Goal: Task Accomplishment & Management: Complete application form

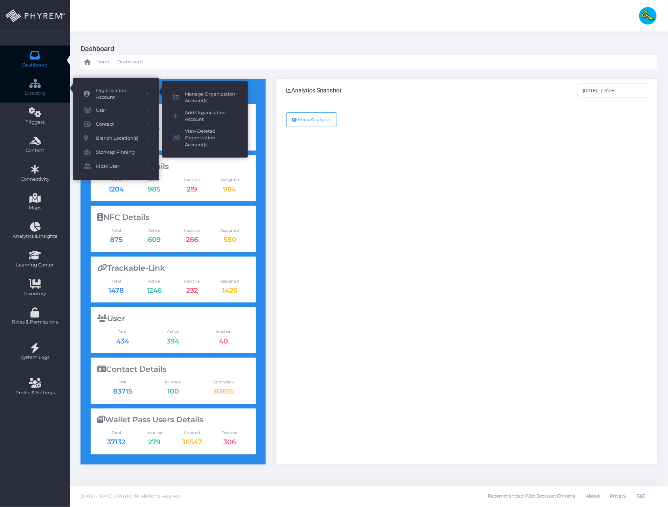
click at [203, 100] on span "Manage Organization Account(s)" at bounding box center [211, 98] width 53 height 14
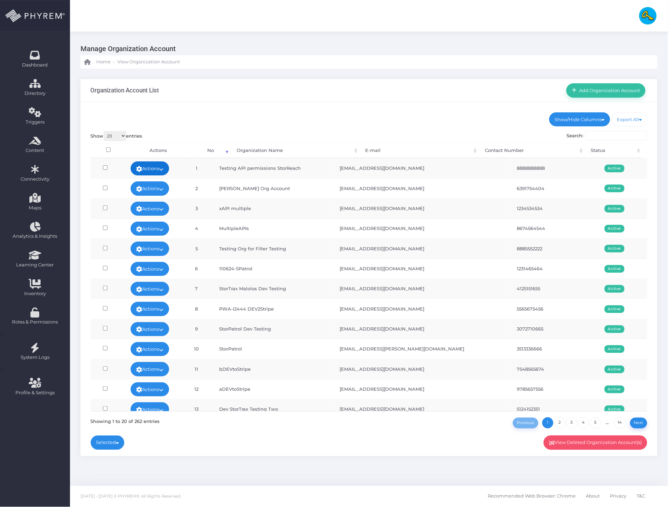
click at [150, 168] on link "Actions" at bounding box center [150, 168] width 39 height 14
click at [158, 184] on link "Edit" at bounding box center [157, 183] width 46 height 13
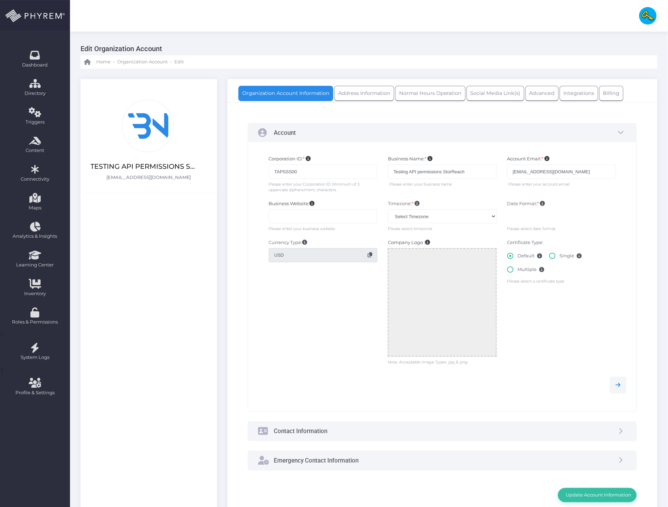
type input "8888888888"
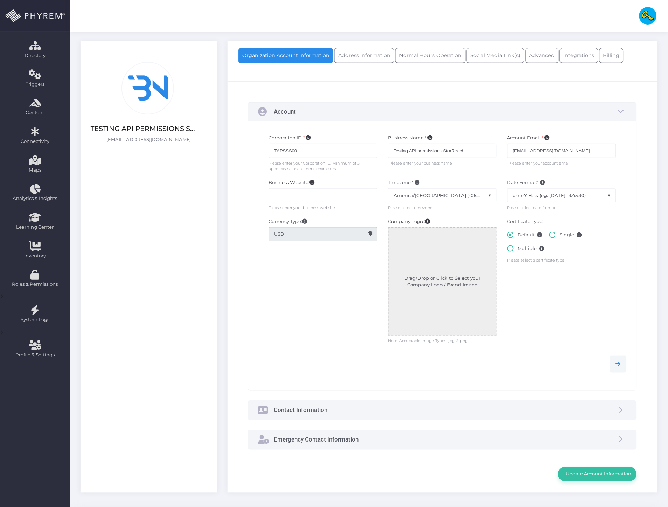
scroll to position [39, 0]
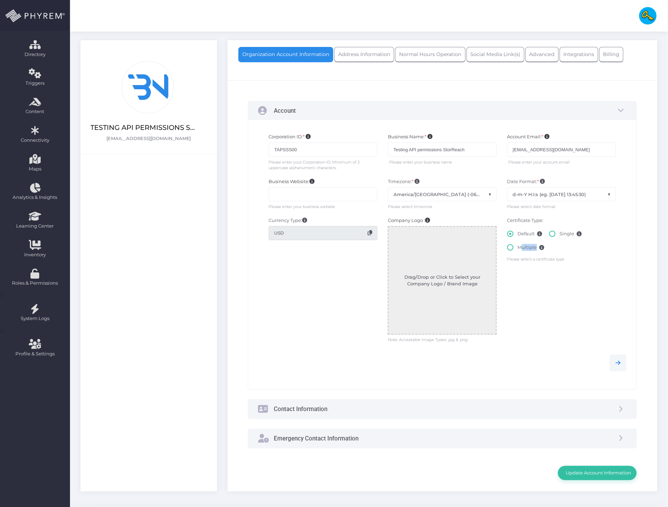
drag, startPoint x: 513, startPoint y: 249, endPoint x: 524, endPoint y: 247, distance: 10.8
click at [513, 250] on label "Multiple" at bounding box center [525, 250] width 37 height 12
click at [568, 236] on label "Single" at bounding box center [565, 236] width 33 height 12
click at [565, 235] on input "Single" at bounding box center [562, 232] width 5 height 5
radio input "true"
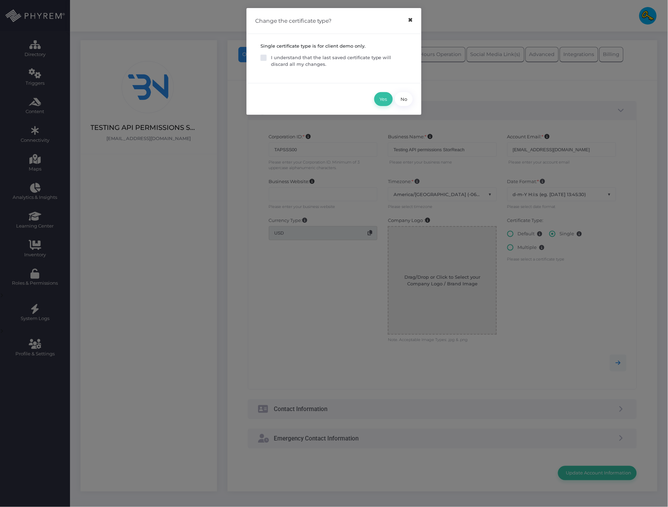
click at [412, 22] on button "×" at bounding box center [411, 20] width 14 height 16
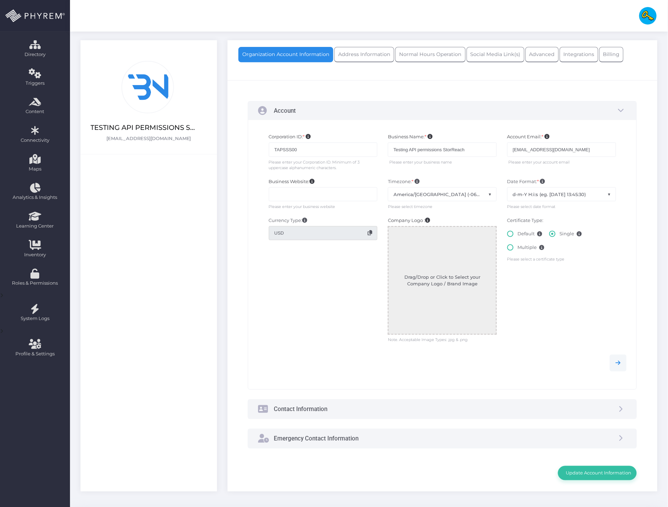
click at [516, 245] on label "Multiple" at bounding box center [525, 250] width 37 height 12
click at [518, 245] on input "Multiple" at bounding box center [520, 246] width 5 height 5
radio input "true"
click at [521, 231] on label "Default" at bounding box center [524, 236] width 35 height 12
click at [521, 231] on input "Default" at bounding box center [520, 232] width 5 height 5
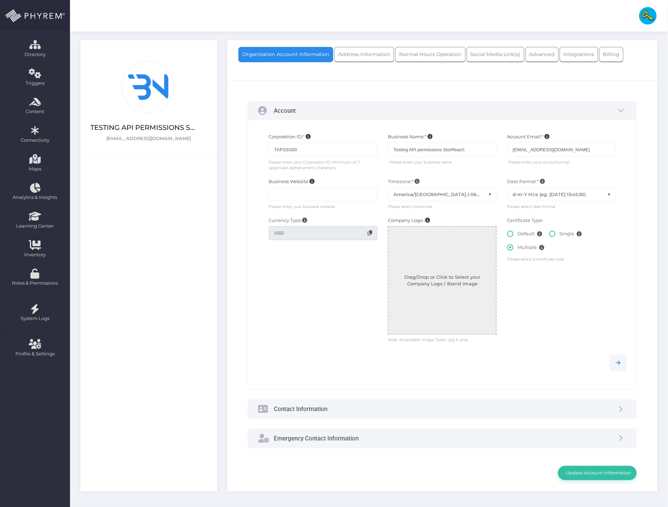
radio input "true"
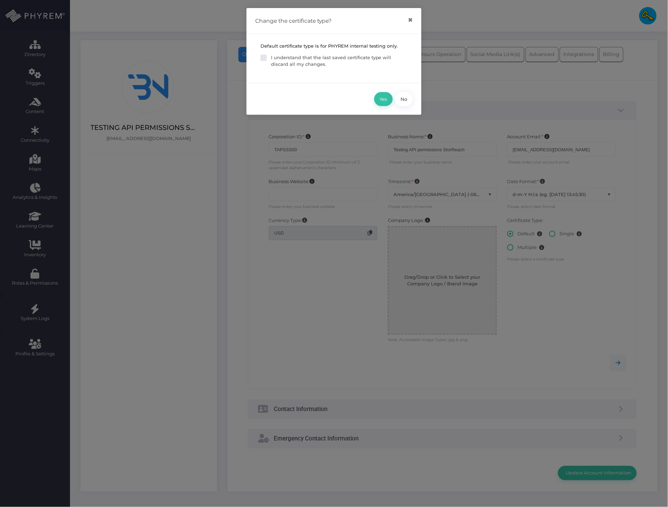
click at [293, 57] on p "I understand that the last saved certificate type will discard all my changes." at bounding box center [339, 61] width 137 height 14
click at [276, 57] on input "I understand that the last saved certificate type will discard all my changes." at bounding box center [273, 56] width 5 height 5
click at [293, 57] on p "I understand that the last saved certificate type will discard all my changes." at bounding box center [339, 61] width 137 height 14
click at [276, 57] on input "I understand that the last saved certificate type will discard all my changes." at bounding box center [273, 56] width 5 height 5
click at [293, 57] on p "I understand that the last saved certificate type will discard all my changes." at bounding box center [339, 61] width 137 height 14
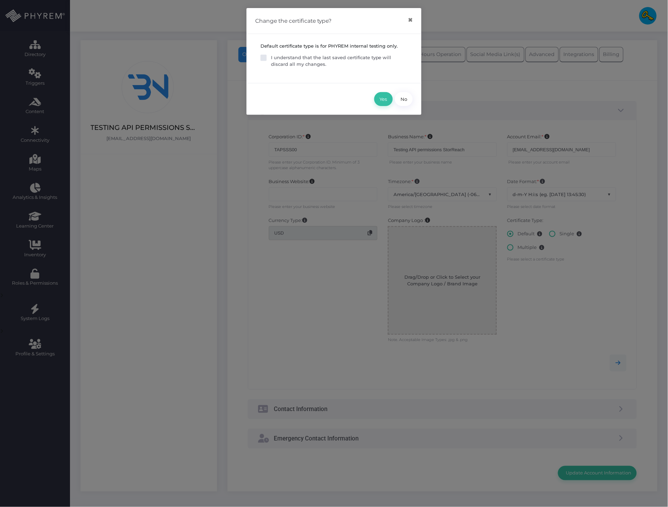
click at [276, 57] on input "I understand that the last saved certificate type will discard all my changes." at bounding box center [273, 56] width 5 height 5
checkbox input "true"
click at [379, 101] on button "Yes" at bounding box center [383, 99] width 19 height 14
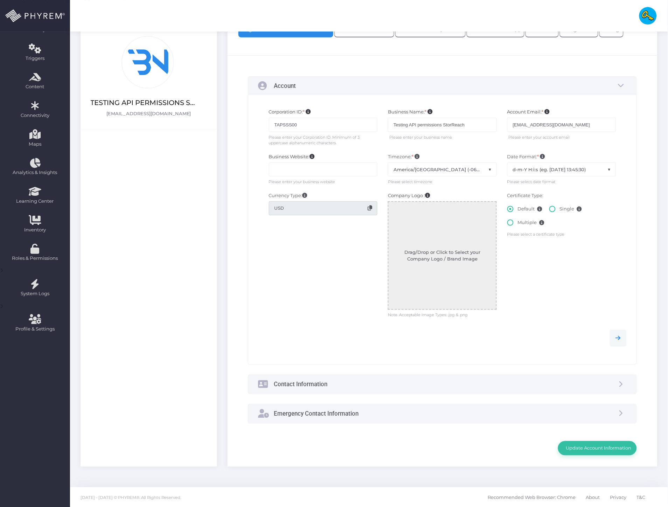
scroll to position [66, 0]
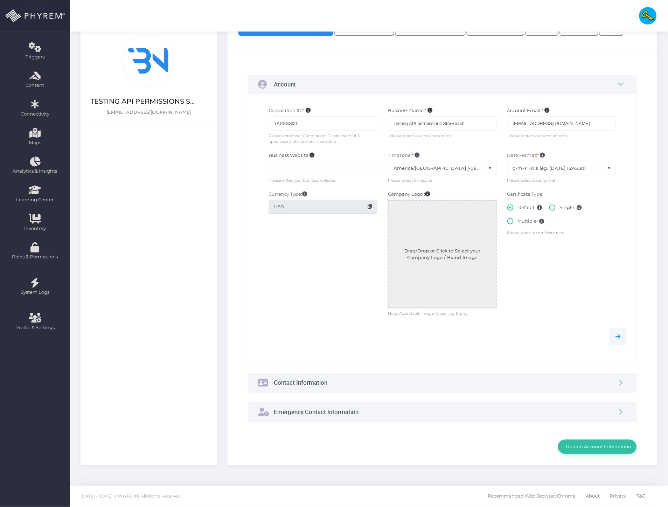
click at [523, 221] on label "Multiple" at bounding box center [525, 224] width 37 height 12
click at [523, 221] on input "Multiple" at bounding box center [520, 220] width 5 height 5
radio input "true"
click at [560, 207] on label "Single" at bounding box center [565, 210] width 33 height 12
click at [560, 207] on input "Single" at bounding box center [562, 206] width 5 height 5
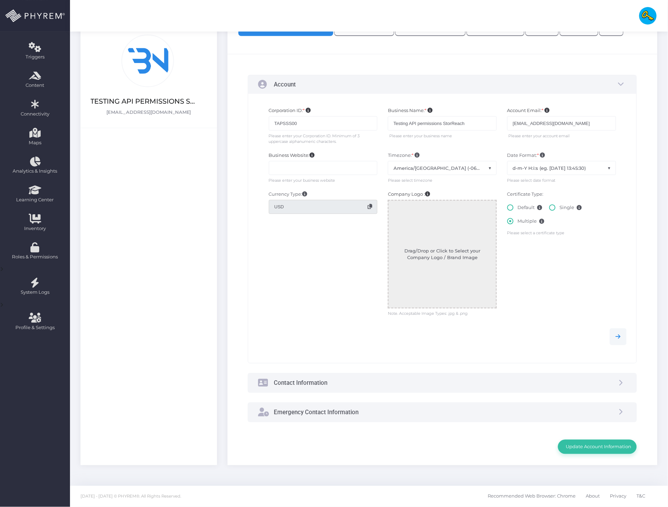
radio input "true"
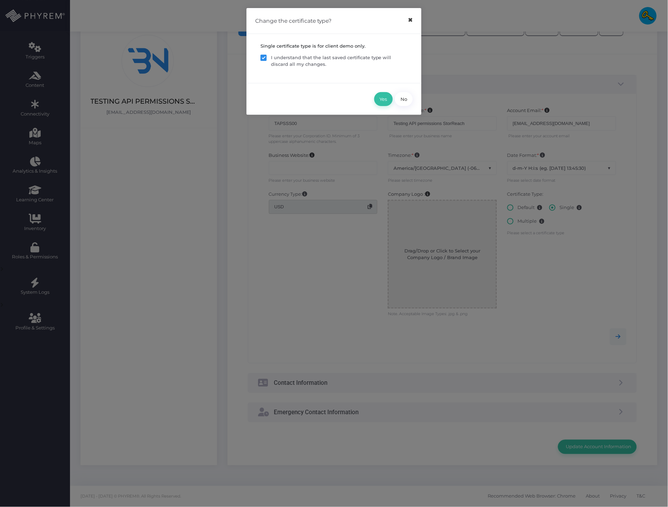
click at [411, 23] on button "×" at bounding box center [411, 20] width 14 height 16
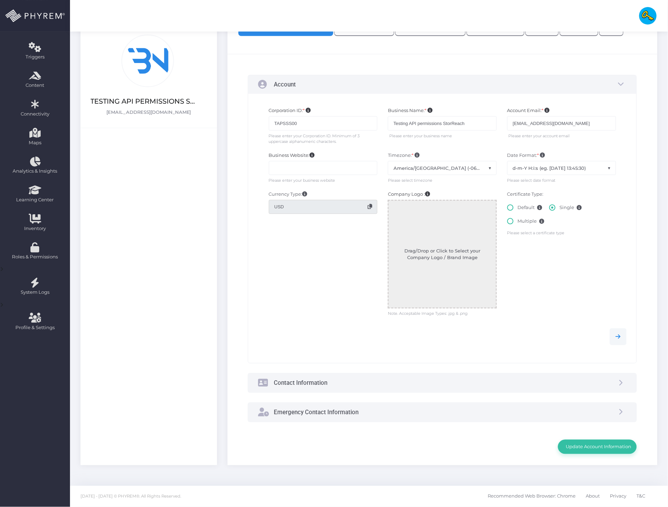
click at [530, 204] on label "Default" at bounding box center [524, 210] width 35 height 12
click at [523, 204] on input "Default" at bounding box center [520, 206] width 5 height 5
radio input "true"
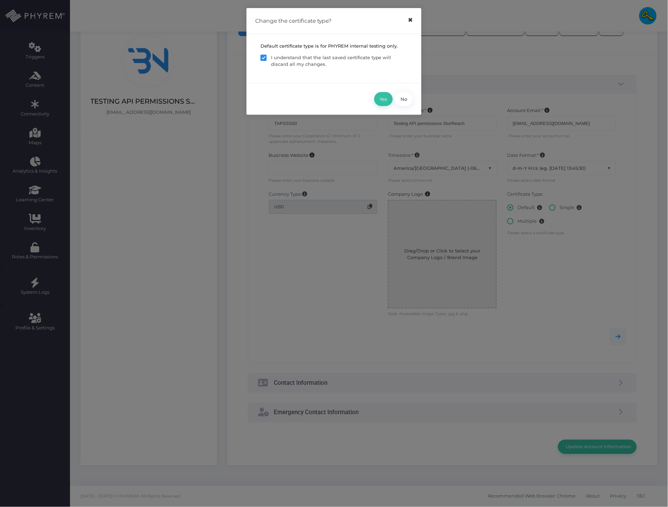
click at [412, 18] on button "×" at bounding box center [411, 20] width 14 height 16
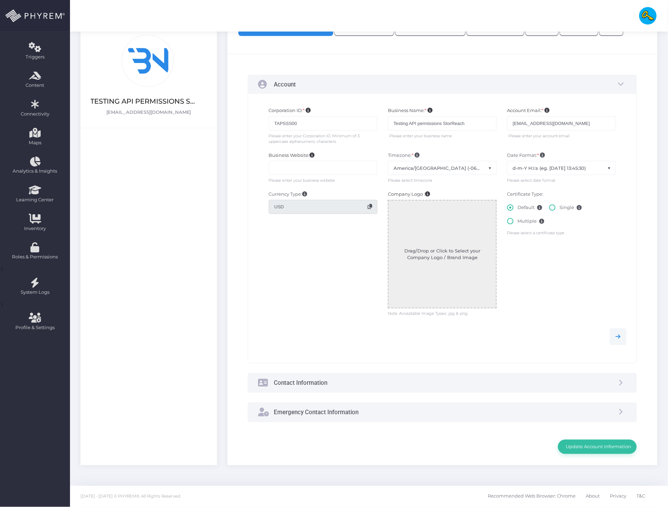
click at [561, 209] on label "Single" at bounding box center [565, 210] width 33 height 12
click at [561, 209] on input "Single" at bounding box center [562, 206] width 5 height 5
radio input "true"
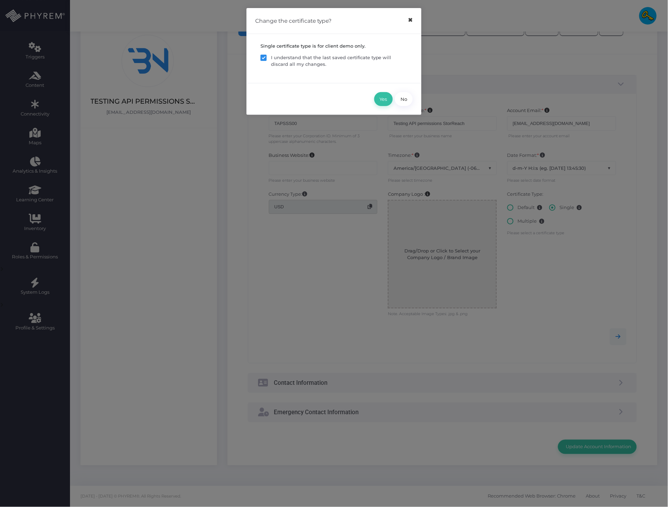
click at [408, 20] on button "×" at bounding box center [411, 20] width 14 height 16
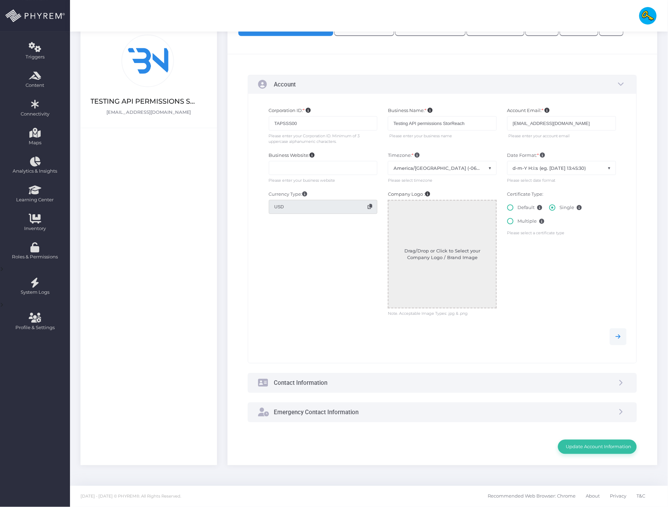
click at [524, 220] on label "Multiple" at bounding box center [525, 224] width 37 height 12
click at [523, 220] on input "Multiple" at bounding box center [520, 220] width 5 height 5
radio input "true"
click at [529, 207] on label "Default" at bounding box center [524, 210] width 35 height 12
click at [523, 207] on input "Default" at bounding box center [520, 206] width 5 height 5
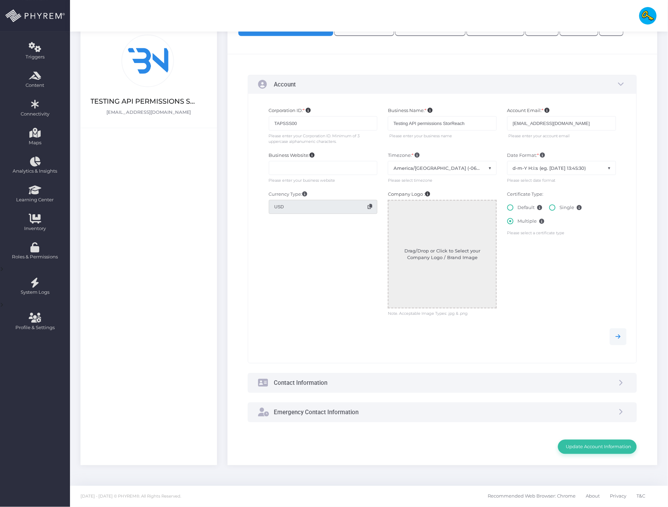
radio input "true"
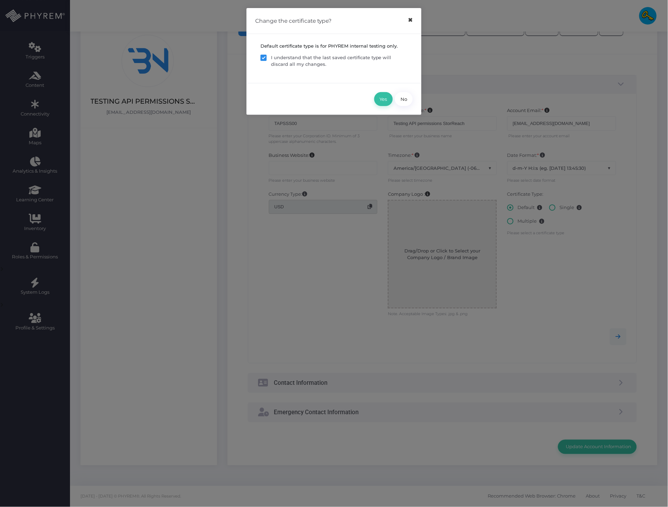
click at [416, 22] on button "×" at bounding box center [411, 20] width 14 height 16
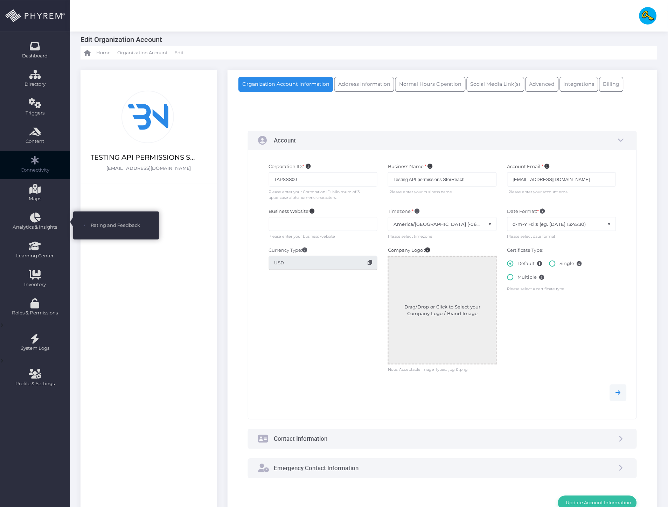
scroll to position [0, 0]
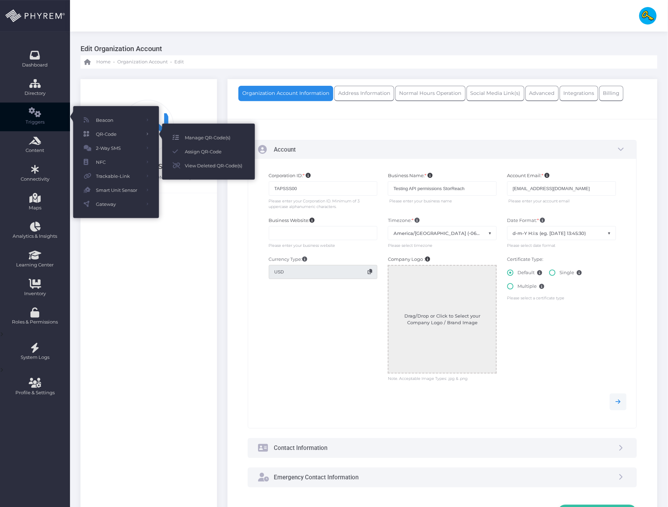
click at [180, 137] on icon at bounding box center [179, 137] width 12 height 9
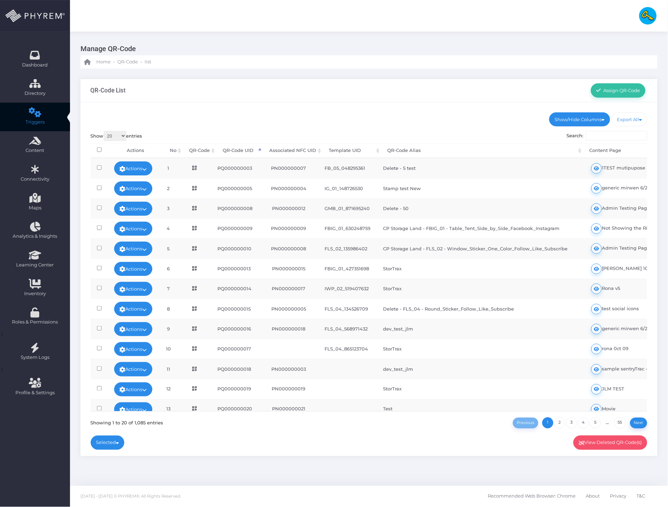
click at [197, 167] on icon at bounding box center [194, 168] width 5 height 5
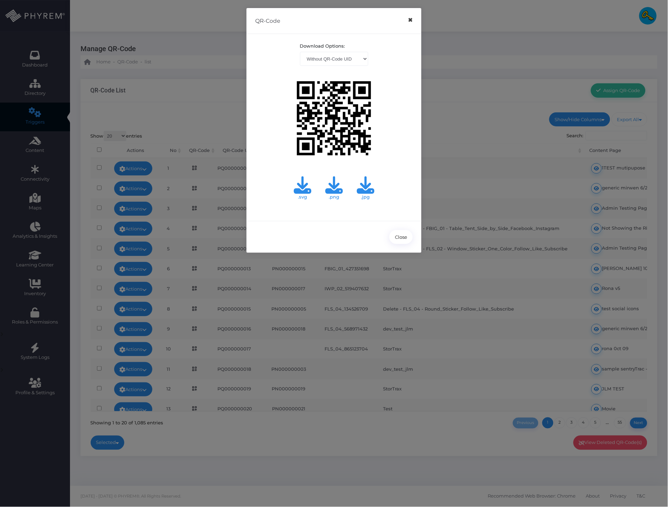
click at [413, 20] on button "×" at bounding box center [411, 20] width 14 height 16
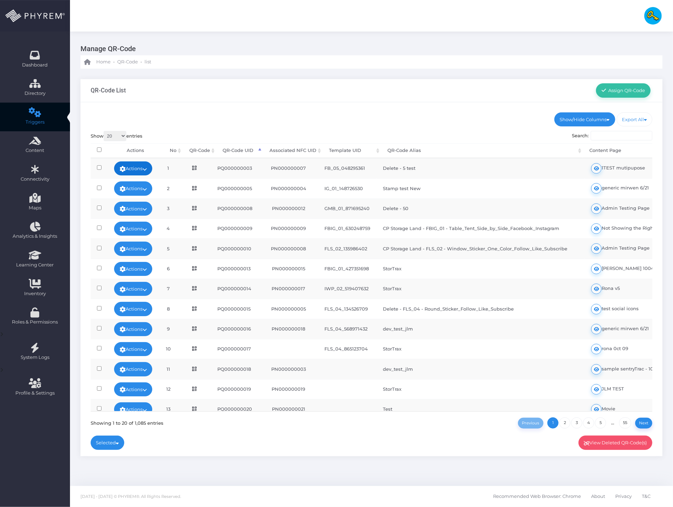
click at [143, 165] on link "Actions" at bounding box center [133, 168] width 39 height 14
click at [184, 97] on div "QR-Code List Assign QR-Code" at bounding box center [372, 90] width 582 height 23
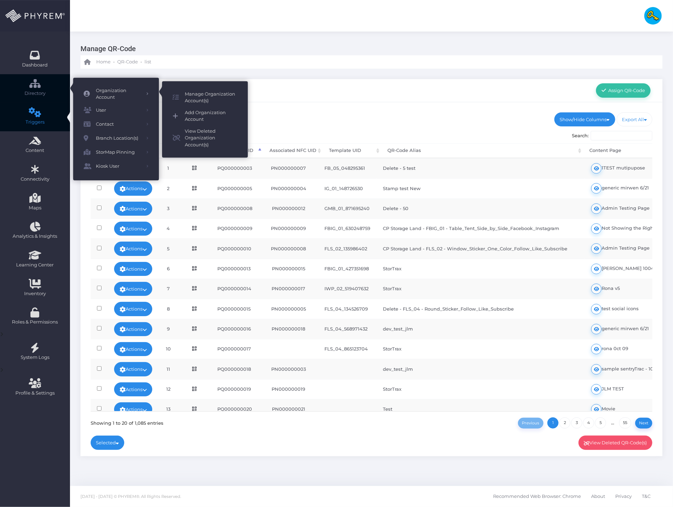
click at [199, 116] on span "Add Organization Account" at bounding box center [211, 116] width 53 height 14
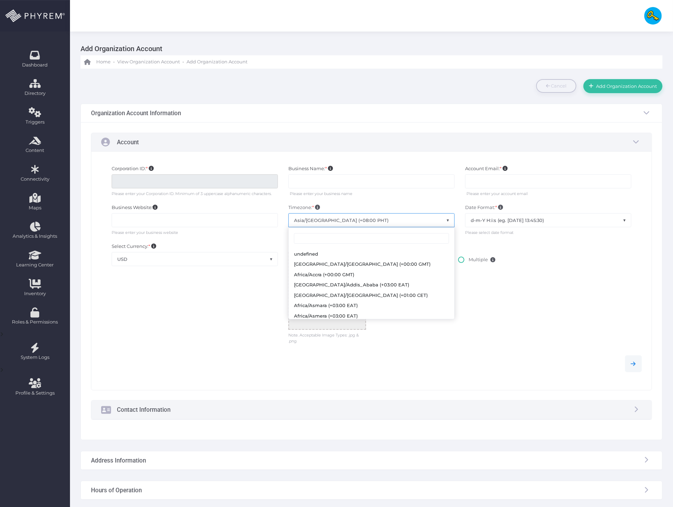
click at [342, 221] on span "Asia/[GEOGRAPHIC_DATA] (+08:00 PHT)" at bounding box center [372, 220] width 166 height 13
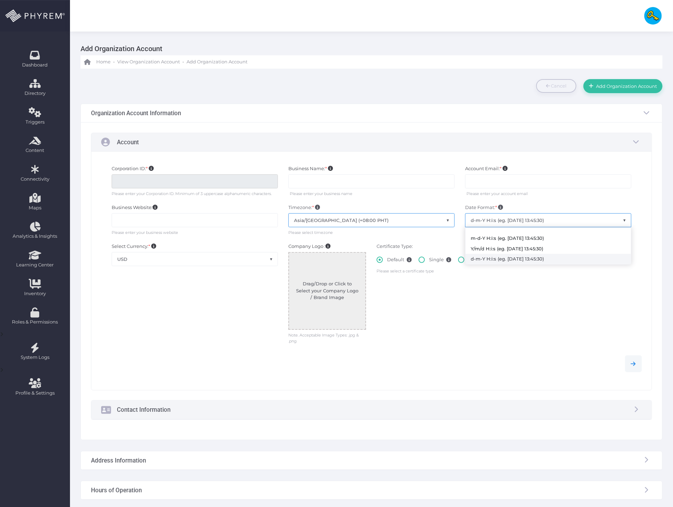
click at [524, 222] on span "d-m-Y H:i:s (eg. [DATE] 13:45:30)" at bounding box center [549, 220] width 166 height 13
click at [222, 226] on input "text" at bounding box center [195, 220] width 166 height 14
click at [206, 268] on div "Select Currency: * None USD AUD CAD GBP USD" at bounding box center [194, 294] width 177 height 102
click at [207, 261] on span "USD" at bounding box center [195, 258] width 166 height 13
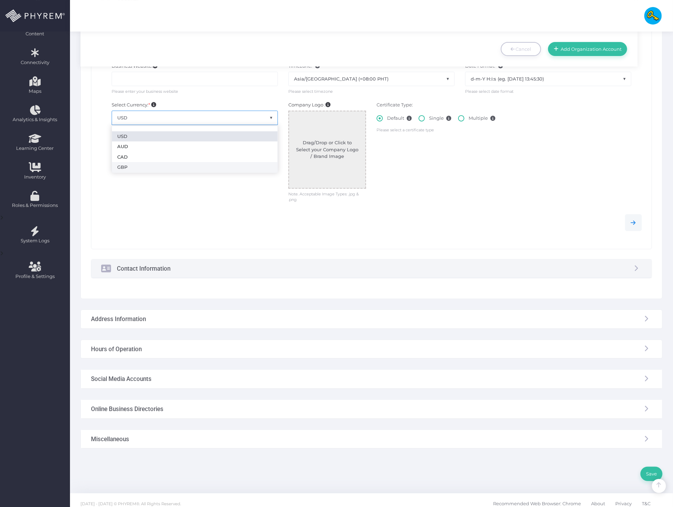
click at [152, 326] on div "Address Information" at bounding box center [372, 319] width 582 height 19
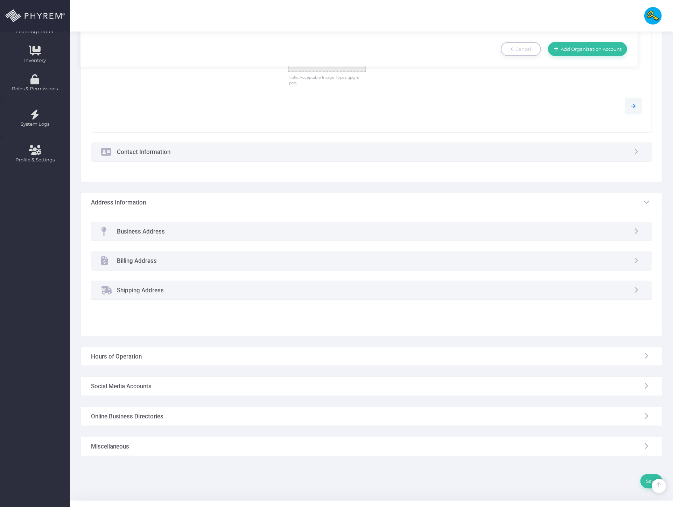
click at [196, 236] on div "Business Address" at bounding box center [371, 231] width 561 height 19
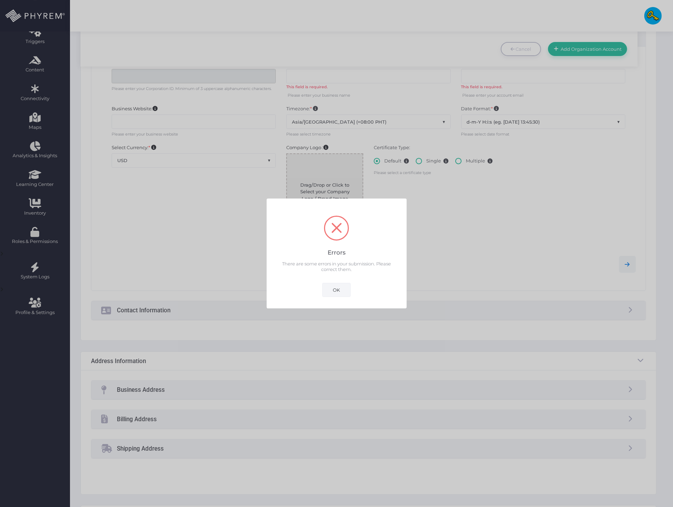
scroll to position [0, 0]
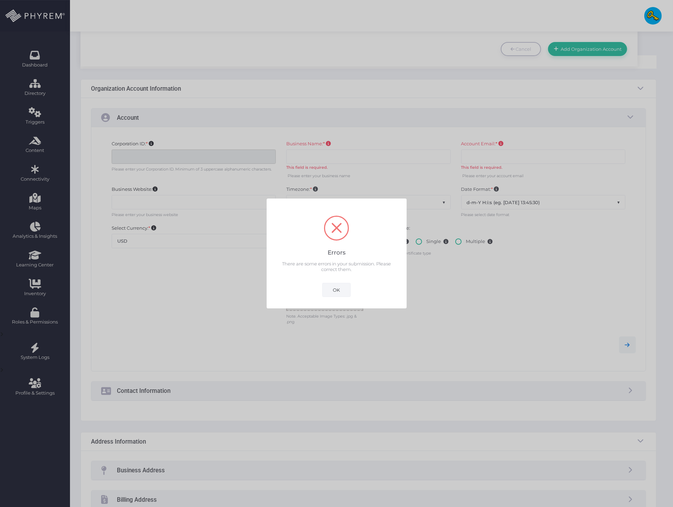
click at [335, 293] on button "OK" at bounding box center [337, 290] width 29 height 14
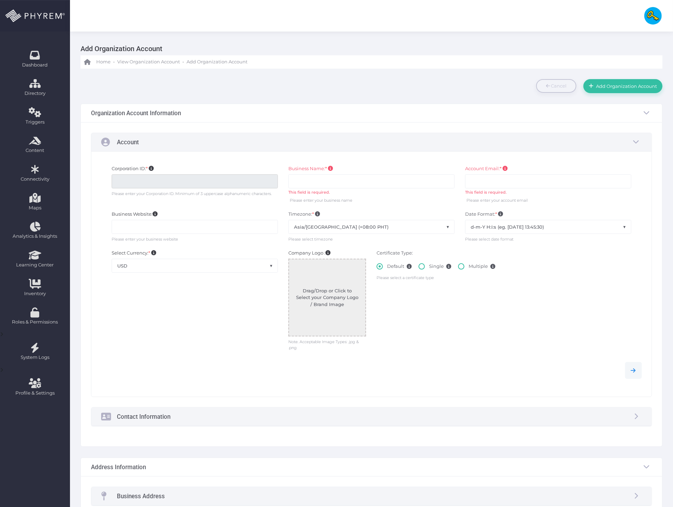
click at [332, 190] on div "This field is required." at bounding box center [372, 192] width 166 height 6
click at [341, 184] on input "text" at bounding box center [372, 181] width 166 height 14
type input "gfhgf"
type input "GSS00"
click at [533, 181] on input "text" at bounding box center [548, 181] width 166 height 14
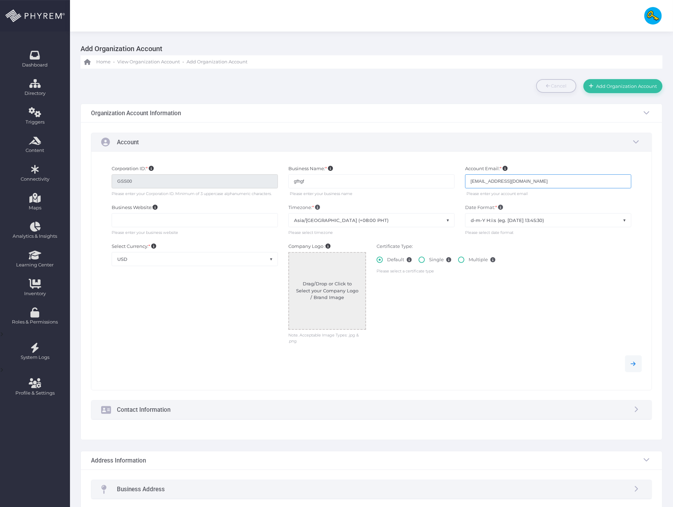
type input "[EMAIL_ADDRESS][DOMAIN_NAME]"
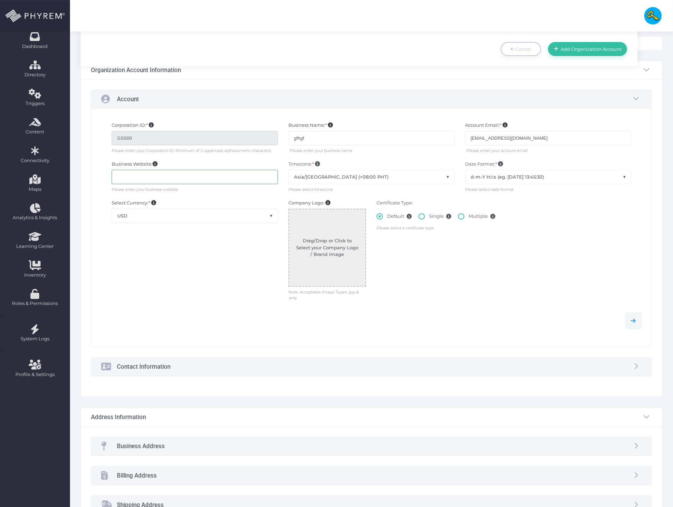
scroll to position [117, 0]
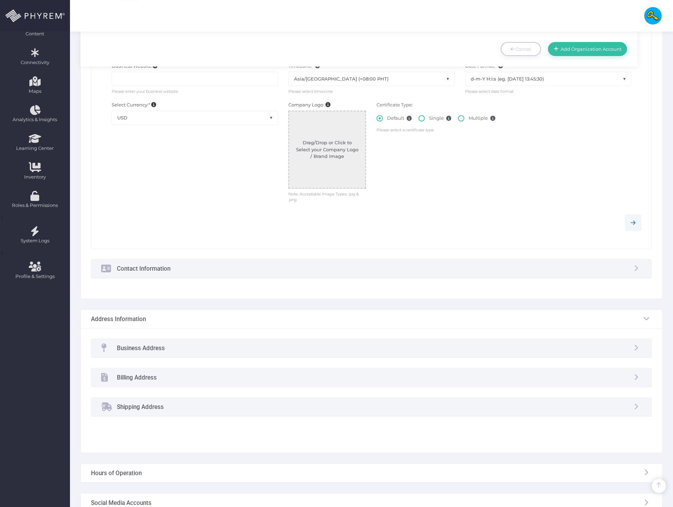
click at [168, 351] on div "Business Address" at bounding box center [371, 348] width 561 height 19
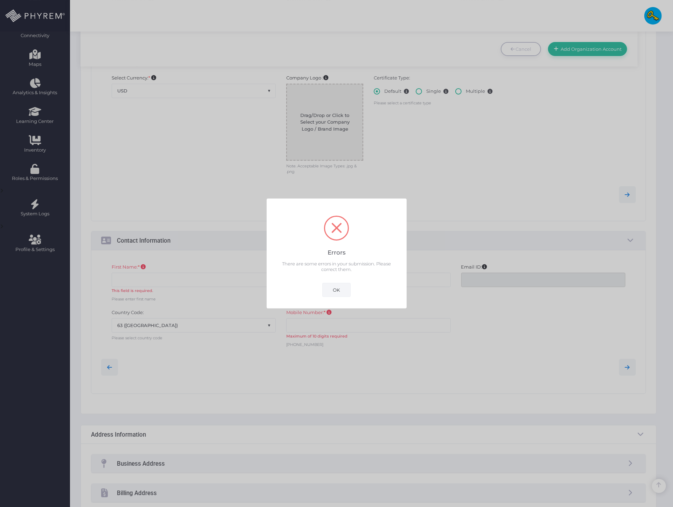
click at [335, 290] on button "OK" at bounding box center [337, 290] width 29 height 14
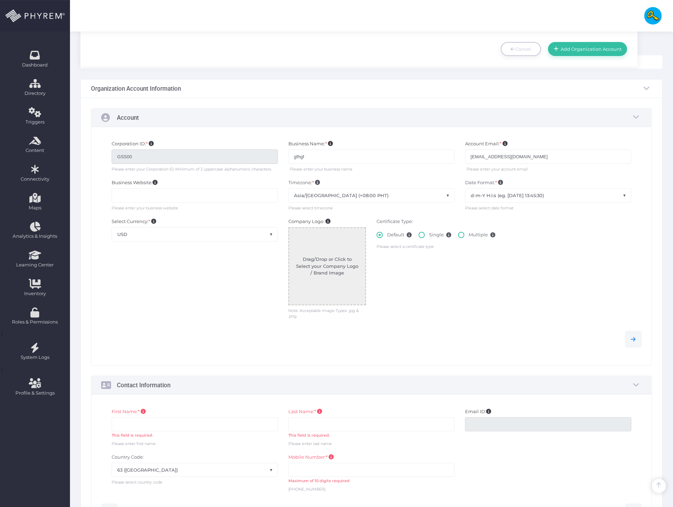
scroll to position [155, 0]
click at [215, 463] on span "63 ([GEOGRAPHIC_DATA])" at bounding box center [195, 469] width 166 height 13
click at [331, 463] on input "text" at bounding box center [372, 470] width 166 height 14
click at [337, 417] on input "text" at bounding box center [372, 424] width 166 height 14
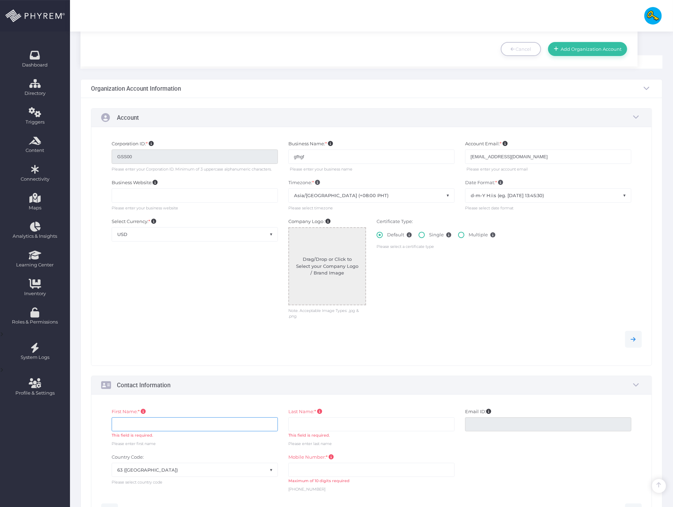
drag, startPoint x: 209, startPoint y: 267, endPoint x: 275, endPoint y: 269, distance: 66.6
click at [210, 417] on input "text" at bounding box center [195, 424] width 166 height 14
drag, startPoint x: 411, startPoint y: 259, endPoint x: 403, endPoint y: 263, distance: 9.1
click at [411, 408] on div "Last Name: * This field is required. Please enter last name" at bounding box center [371, 427] width 177 height 39
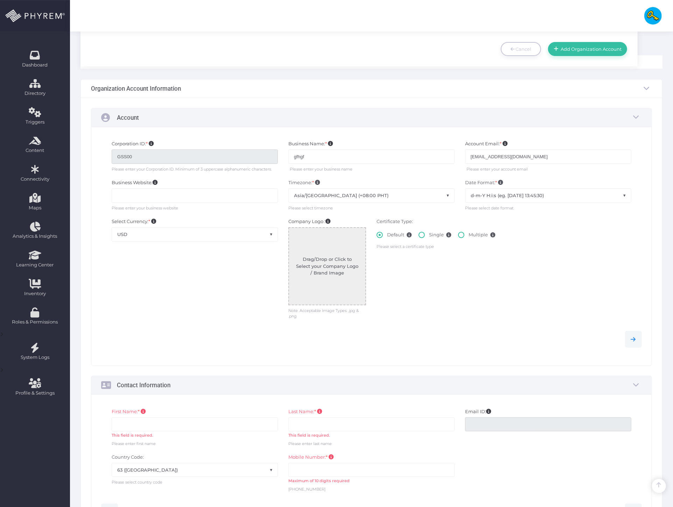
select select "230"
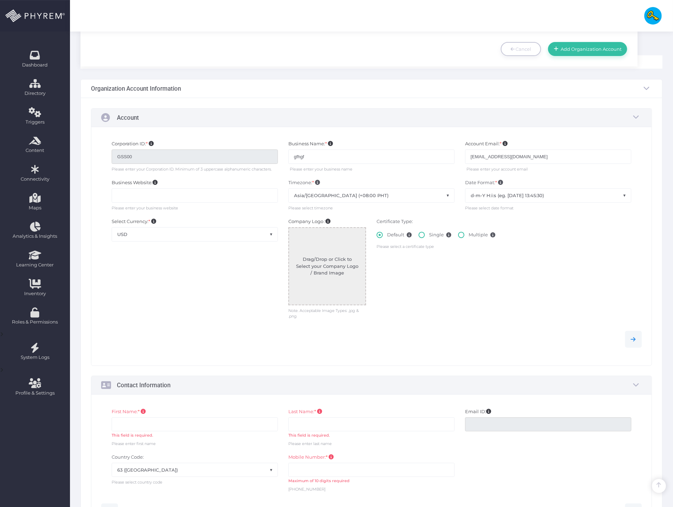
drag, startPoint x: 319, startPoint y: 224, endPoint x: 330, endPoint y: 228, distance: 11.5
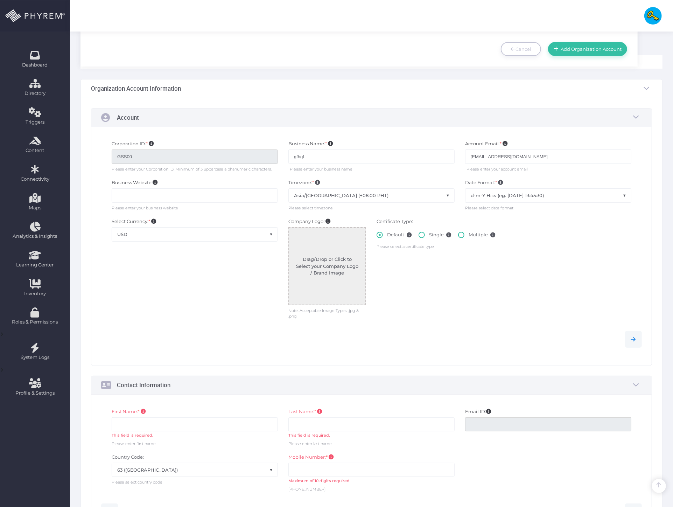
drag, startPoint x: 375, startPoint y: 248, endPoint x: 387, endPoint y: 248, distance: 11.9
